Goal: Find contact information: Find contact information

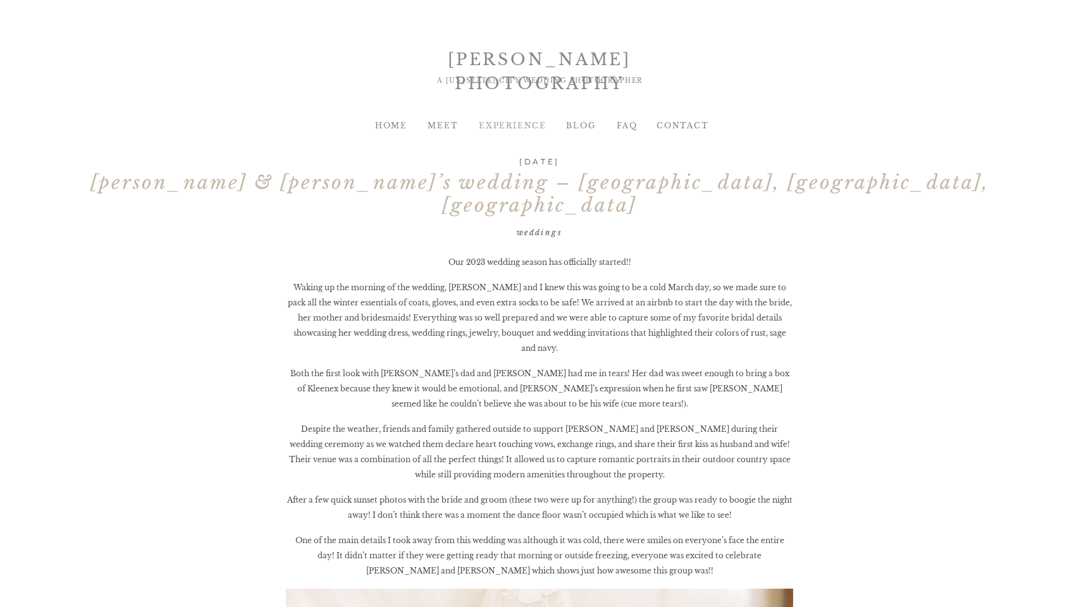
click at [508, 126] on div "EXPERIENCE" at bounding box center [504, 125] width 51 height 11
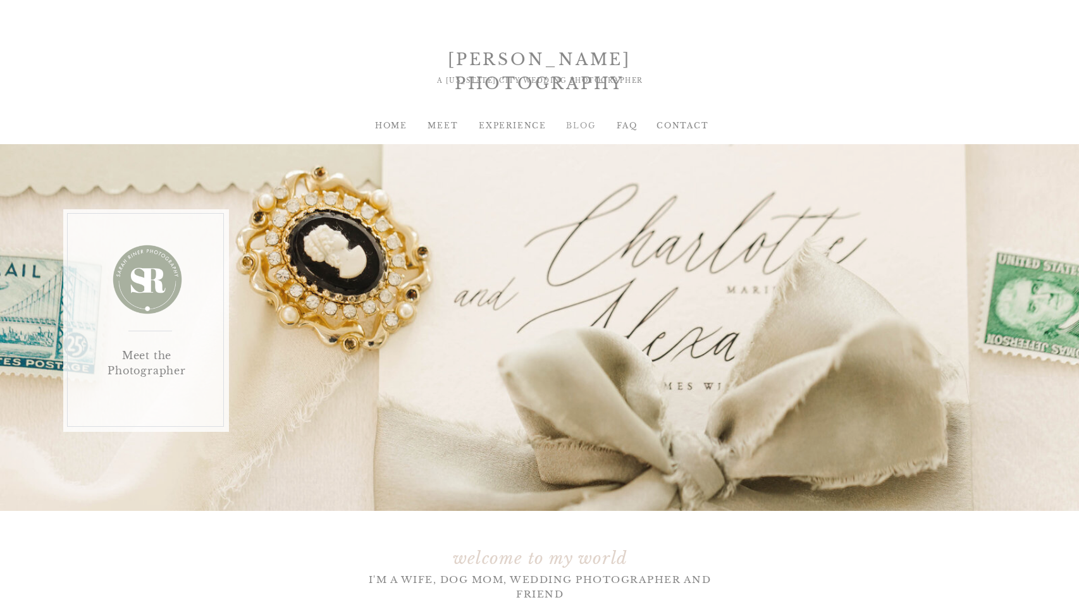
click at [579, 124] on div "BLOG" at bounding box center [580, 125] width 51 height 11
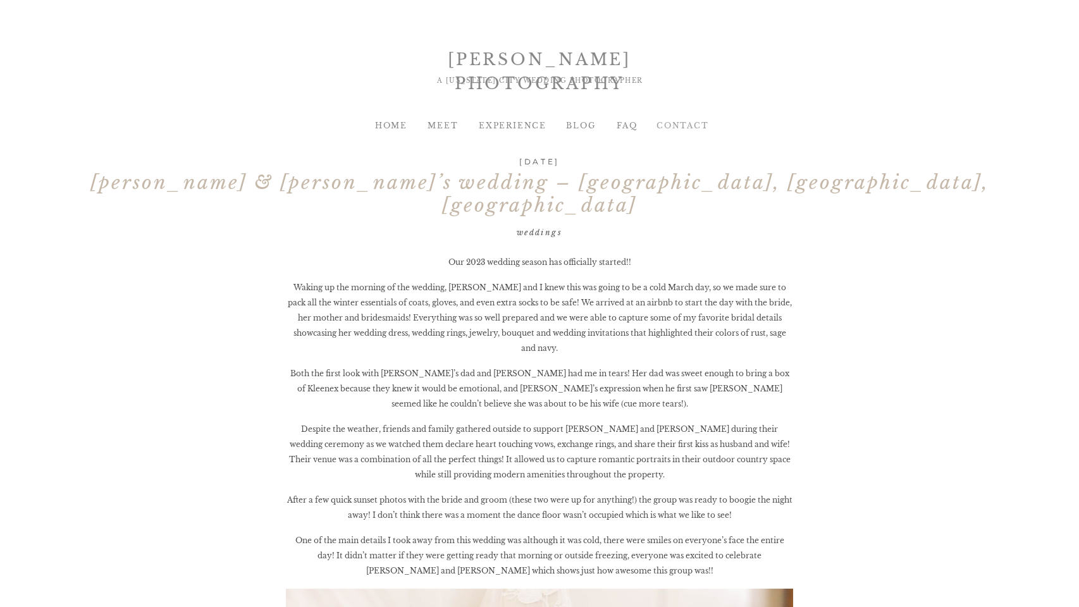
click at [668, 130] on div "Contact" at bounding box center [681, 125] width 51 height 11
